Goal: Task Accomplishment & Management: Manage account settings

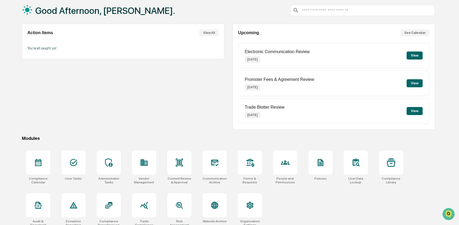
scroll to position [34, 0]
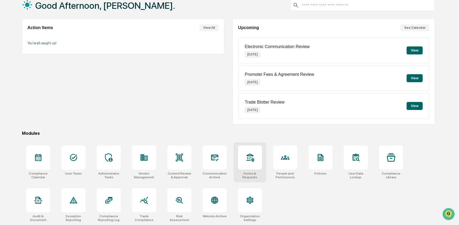
click at [243, 166] on div at bounding box center [250, 158] width 24 height 24
click at [217, 155] on icon at bounding box center [214, 158] width 7 height 6
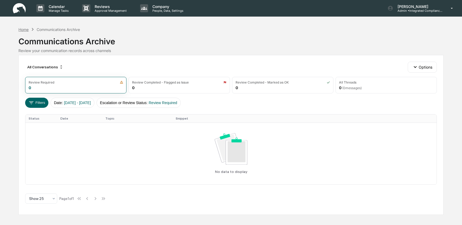
click at [26, 31] on div "Home" at bounding box center [23, 29] width 10 height 5
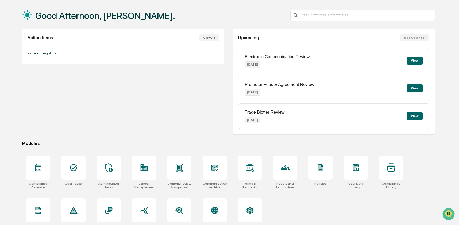
scroll to position [24, 0]
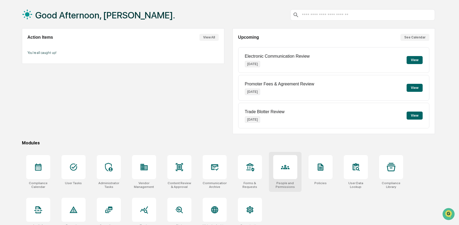
click at [284, 167] on icon at bounding box center [285, 167] width 9 height 4
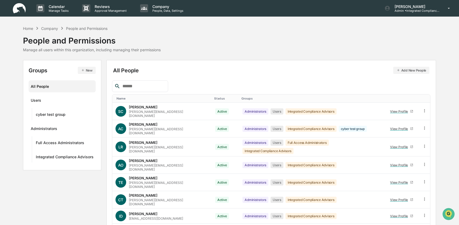
click at [81, 69] on icon "button" at bounding box center [83, 70] width 4 height 4
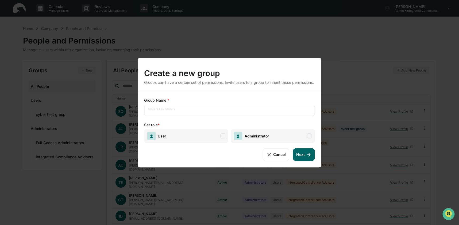
click at [188, 115] on div "​" at bounding box center [229, 110] width 171 height 11
click at [184, 111] on input "text" at bounding box center [229, 110] width 163 height 5
type input "**********"
click at [265, 138] on span "Administrator" at bounding box center [255, 136] width 26 height 5
click at [303, 159] on button "Next" at bounding box center [304, 154] width 22 height 13
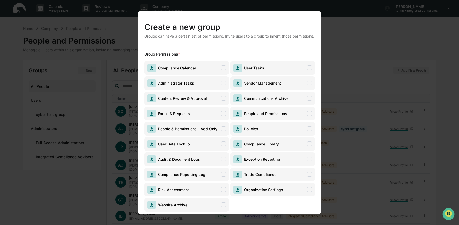
click at [204, 100] on span "Content Review & Approval" at bounding box center [181, 98] width 51 height 5
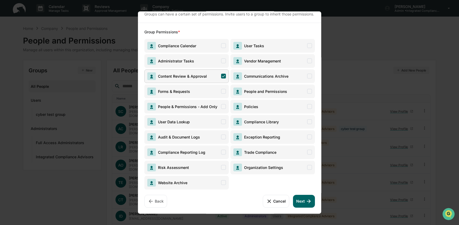
scroll to position [27, 0]
click at [306, 203] on icon at bounding box center [309, 201] width 6 height 6
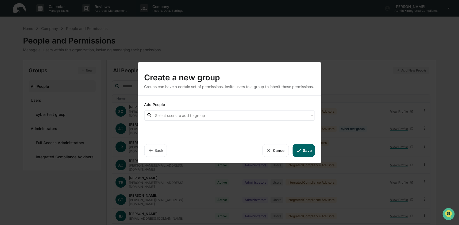
scroll to position [0, 0]
click at [179, 115] on div at bounding box center [231, 116] width 153 height 6
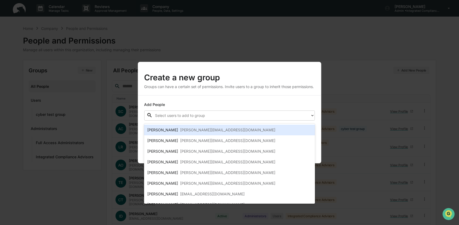
click at [177, 131] on div "[PERSON_NAME] [PERSON_NAME][EMAIL_ADDRESS][DOMAIN_NAME]" at bounding box center [229, 130] width 164 height 6
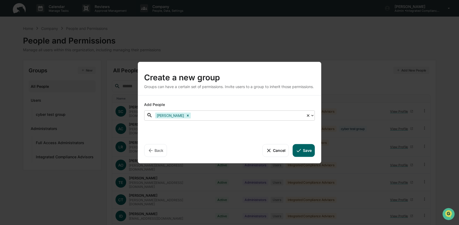
click at [202, 118] on div at bounding box center [248, 116] width 112 height 6
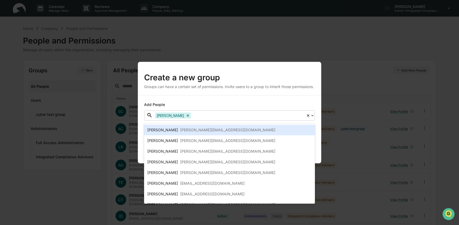
click at [202, 119] on div at bounding box center [248, 116] width 112 height 6
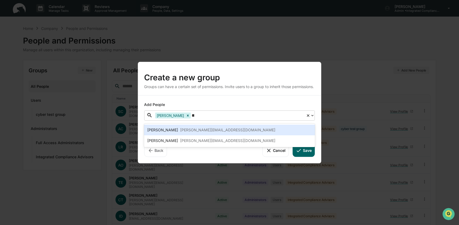
type input "***"
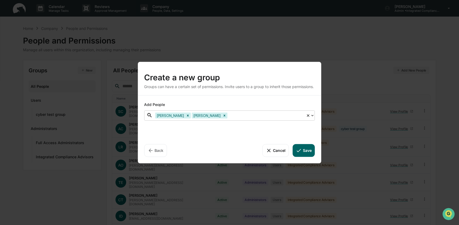
click at [269, 118] on div at bounding box center [265, 116] width 75 height 6
click at [264, 118] on div at bounding box center [265, 116] width 75 height 6
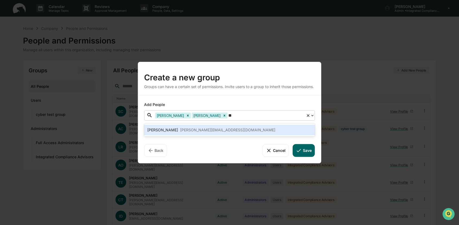
type input "***"
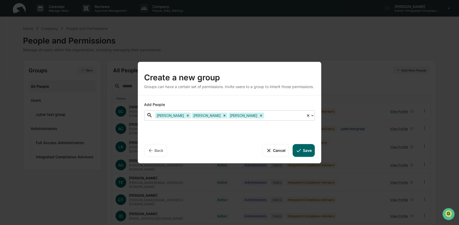
click at [306, 154] on button "Save" at bounding box center [304, 150] width 22 height 13
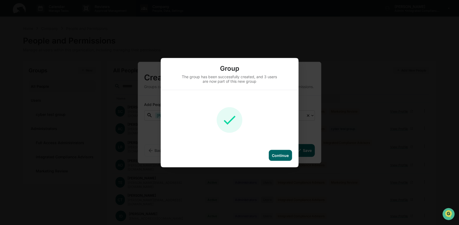
click at [289, 155] on div "Continue" at bounding box center [280, 155] width 23 height 11
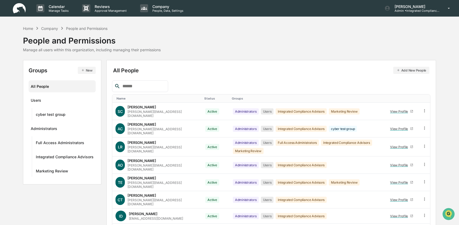
click at [28, 26] on div "Home Company People and Permissions" at bounding box center [65, 28] width 85 height 6
click at [27, 31] on div "Home Company People and Permissions" at bounding box center [65, 28] width 85 height 6
click at [28, 28] on div "Home" at bounding box center [28, 28] width 10 height 5
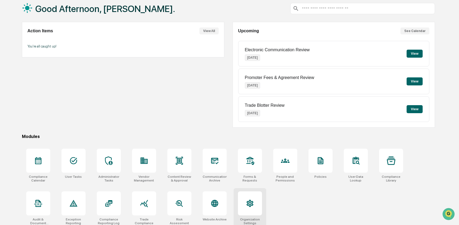
scroll to position [34, 0]
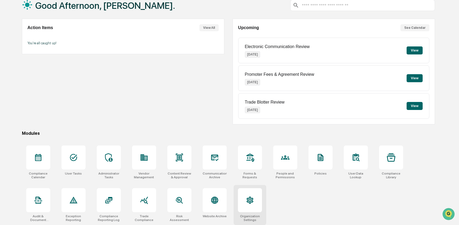
click at [247, 210] on div at bounding box center [250, 200] width 24 height 24
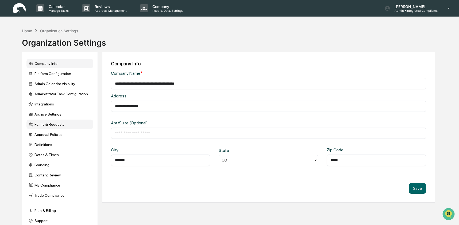
click at [53, 127] on div "Forms & Requests" at bounding box center [59, 125] width 67 height 10
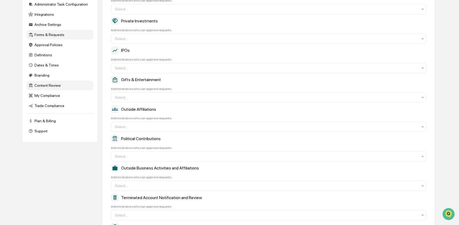
click at [47, 90] on div "Content Review" at bounding box center [59, 86] width 67 height 10
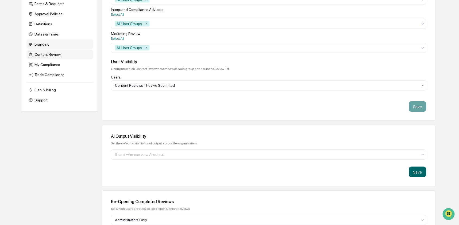
scroll to position [12, 0]
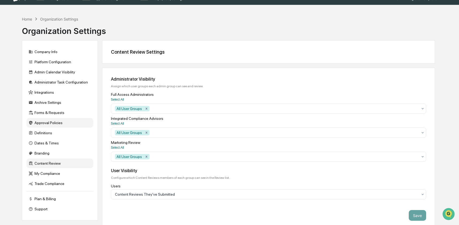
click at [70, 125] on div "Approval Policies" at bounding box center [59, 123] width 67 height 10
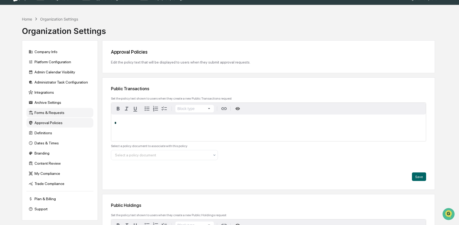
click at [67, 114] on div "Forms & Requests" at bounding box center [59, 113] width 67 height 10
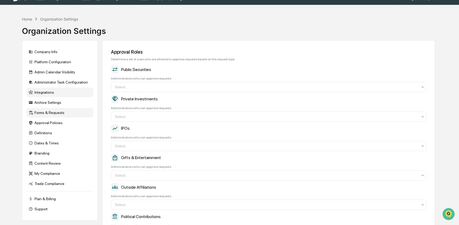
click at [58, 91] on div "Integrations" at bounding box center [59, 93] width 67 height 10
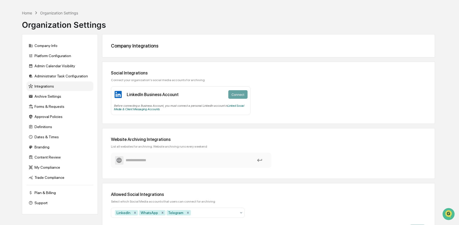
scroll to position [18, 0]
click at [50, 91] on div "Integrations" at bounding box center [59, 86] width 67 height 10
click at [50, 94] on div "Archive Settings" at bounding box center [59, 96] width 67 height 10
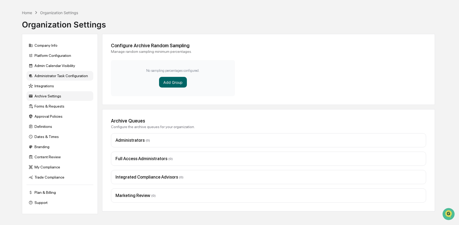
click at [50, 78] on div "Administrator Task Configuration" at bounding box center [59, 76] width 67 height 10
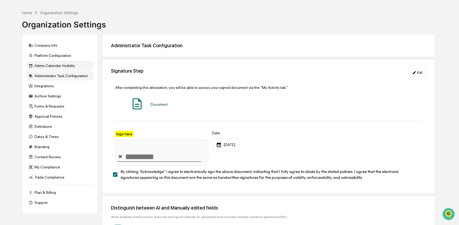
click at [50, 67] on div "Admin Calendar Visibility" at bounding box center [59, 66] width 67 height 10
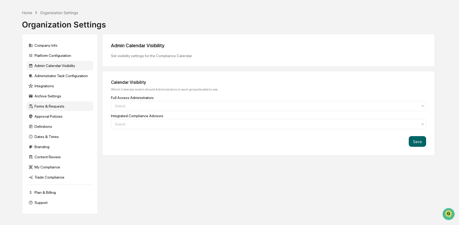
click at [47, 110] on div "Forms & Requests" at bounding box center [59, 107] width 67 height 10
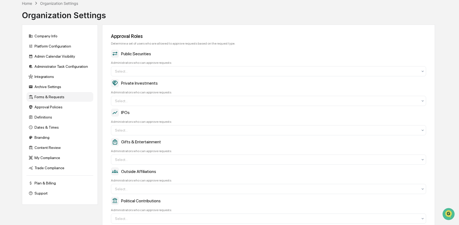
scroll to position [24, 0]
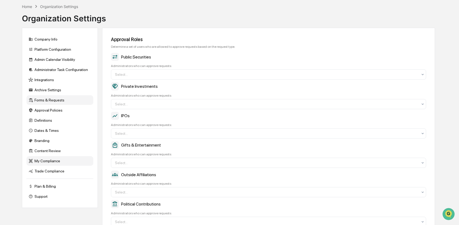
click at [59, 164] on div "My Compliance" at bounding box center [59, 161] width 67 height 10
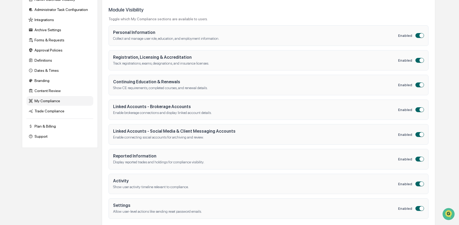
scroll to position [87, 0]
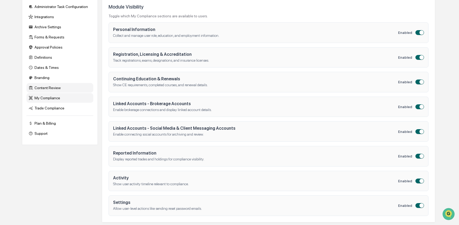
click at [45, 92] on div "Content Review" at bounding box center [59, 88] width 67 height 10
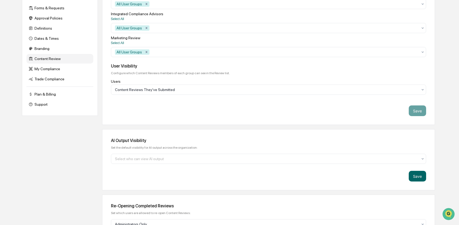
scroll to position [0, 0]
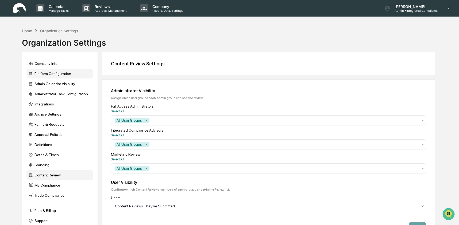
click at [60, 72] on div "Platform Configuration" at bounding box center [59, 74] width 67 height 10
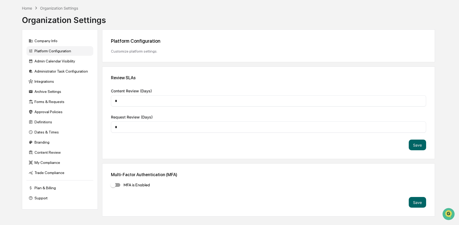
scroll to position [25, 0]
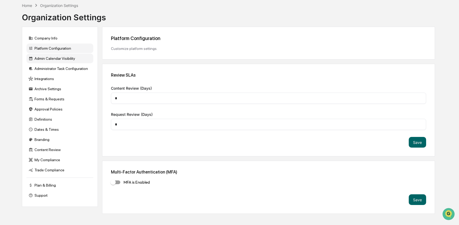
click at [45, 63] on div "Admin Calendar Visibility" at bounding box center [59, 59] width 67 height 10
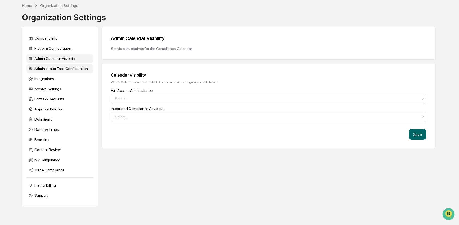
click at [68, 71] on div "Administrator Task Configuration" at bounding box center [59, 69] width 67 height 10
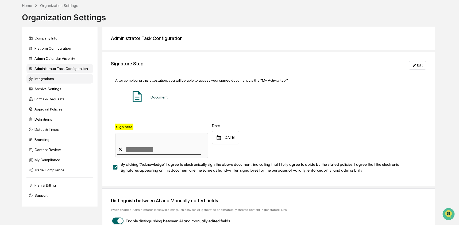
click at [67, 81] on div "Integrations" at bounding box center [59, 79] width 67 height 10
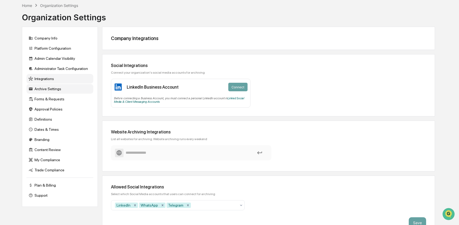
click at [65, 90] on div "Archive Settings" at bounding box center [59, 89] width 67 height 10
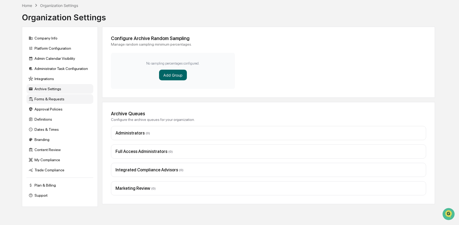
click at [65, 99] on div "Forms & Requests" at bounding box center [59, 99] width 67 height 10
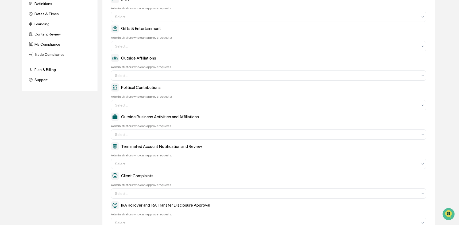
scroll to position [0, 0]
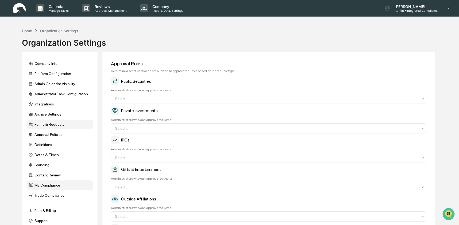
click at [55, 188] on div "My Compliance" at bounding box center [59, 186] width 67 height 10
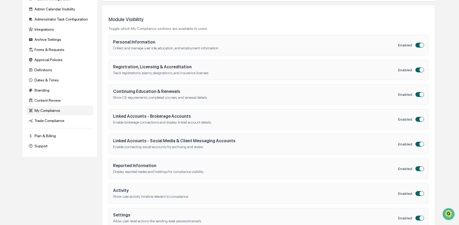
scroll to position [87, 0]
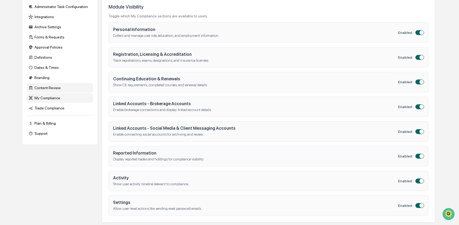
click at [63, 92] on div "Content Review" at bounding box center [59, 88] width 67 height 10
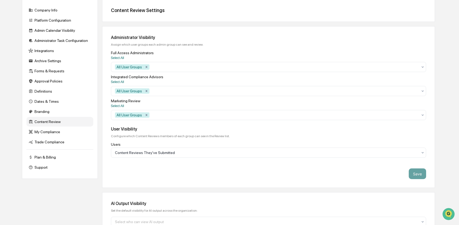
scroll to position [53, 0]
click at [148, 118] on icon "Remove All User Groups" at bounding box center [147, 116] width 4 height 4
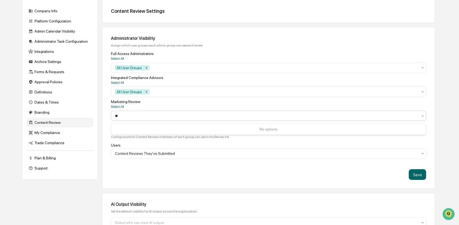
type input "*"
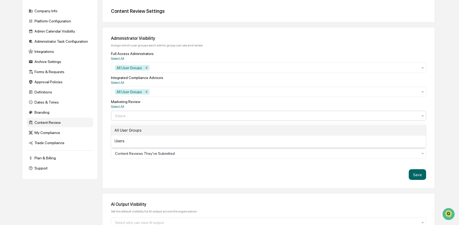
click at [149, 129] on div "All User Groups" at bounding box center [268, 130] width 315 height 11
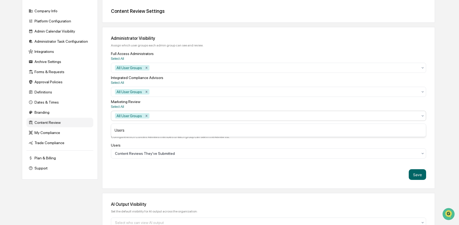
click at [151, 143] on div "User Visibility Configure which Content Reviews members of each group can see i…" at bounding box center [268, 142] width 315 height 31
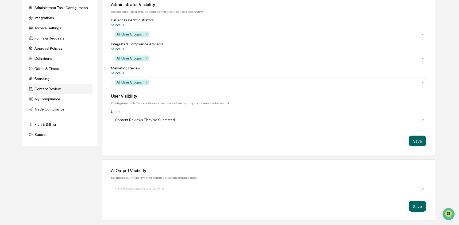
scroll to position [95, 0]
